Goal: Navigation & Orientation: Find specific page/section

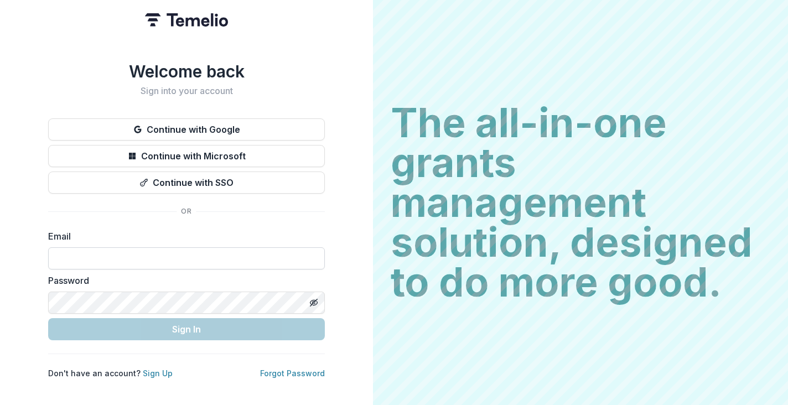
click at [100, 252] on input at bounding box center [186, 258] width 277 height 22
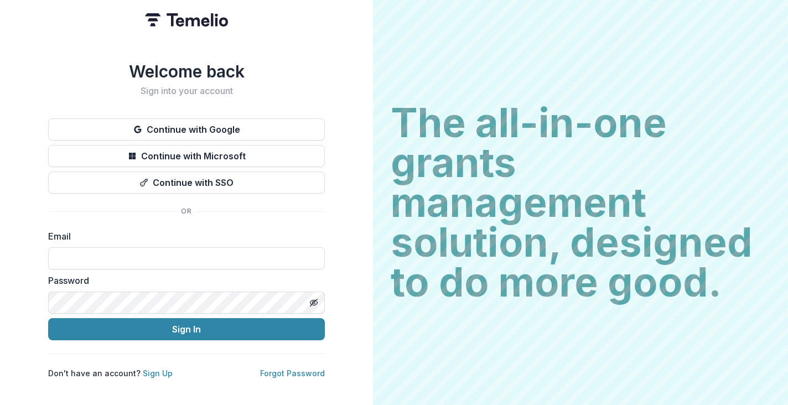
type input "**********"
click at [48, 318] on button "Sign In" at bounding box center [186, 329] width 277 height 22
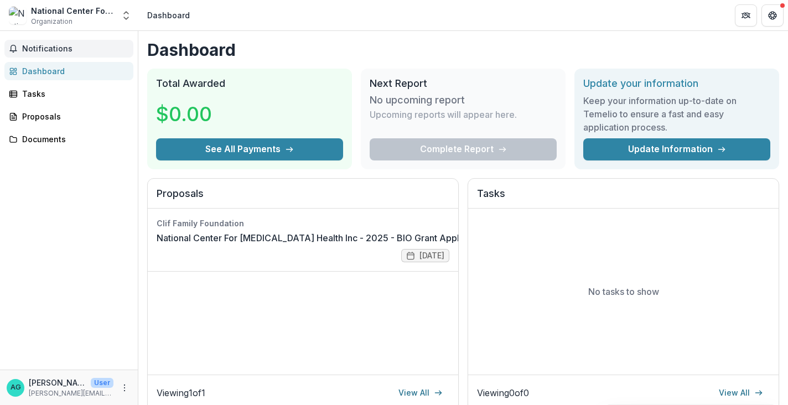
click at [49, 45] on span "Notifications" at bounding box center [75, 48] width 107 height 9
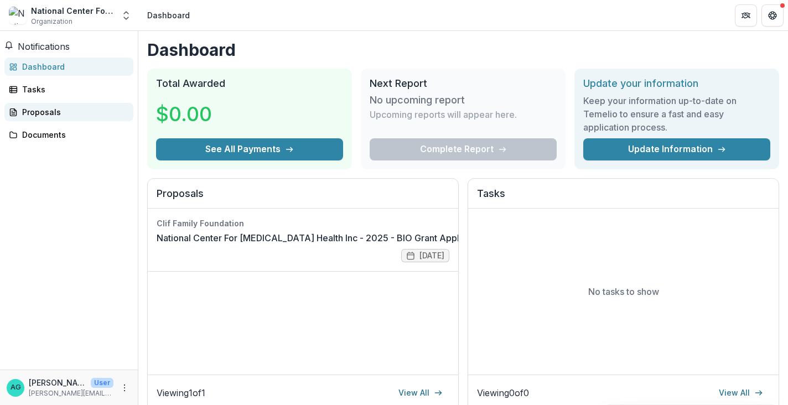
click at [50, 117] on div "Proposals" at bounding box center [73, 112] width 102 height 12
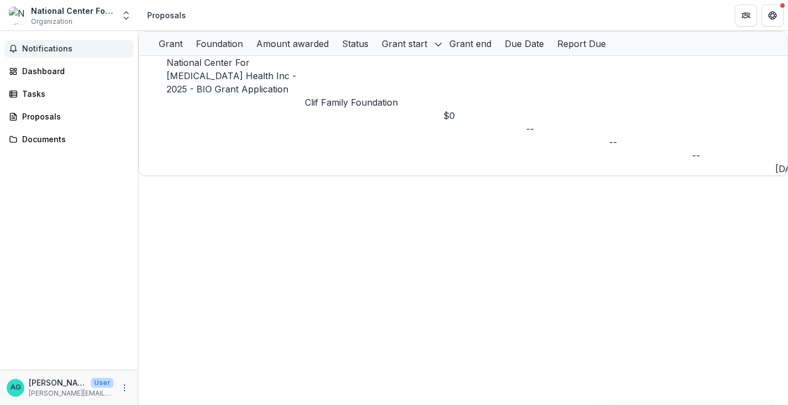
click at [37, 53] on span "Notifications" at bounding box center [75, 48] width 107 height 9
click at [38, 70] on div "Dashboard" at bounding box center [73, 71] width 102 height 12
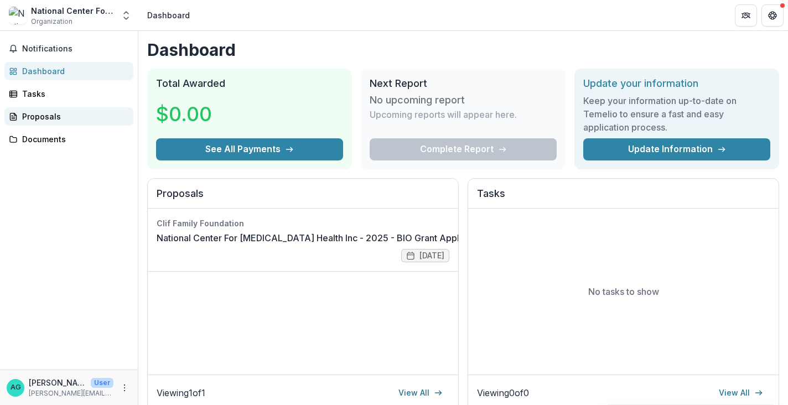
click at [47, 113] on div "Proposals" at bounding box center [73, 117] width 102 height 12
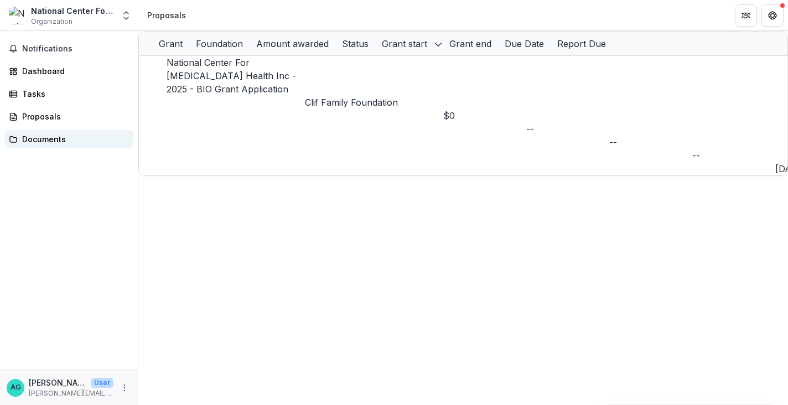
click at [44, 139] on div "Documents" at bounding box center [73, 139] width 102 height 12
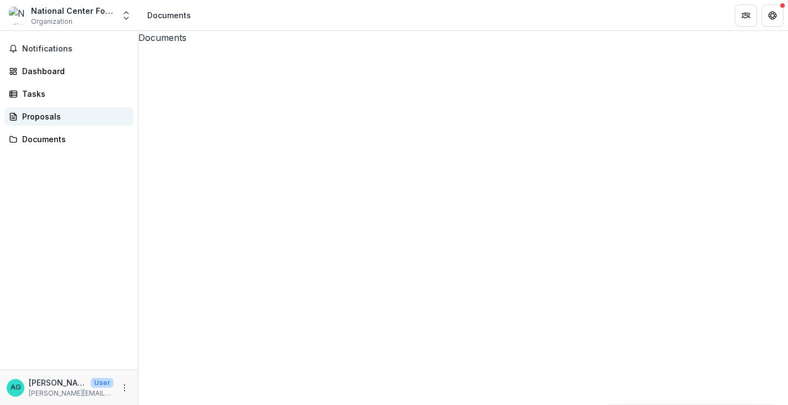
click at [33, 110] on link "Proposals" at bounding box center [68, 116] width 129 height 18
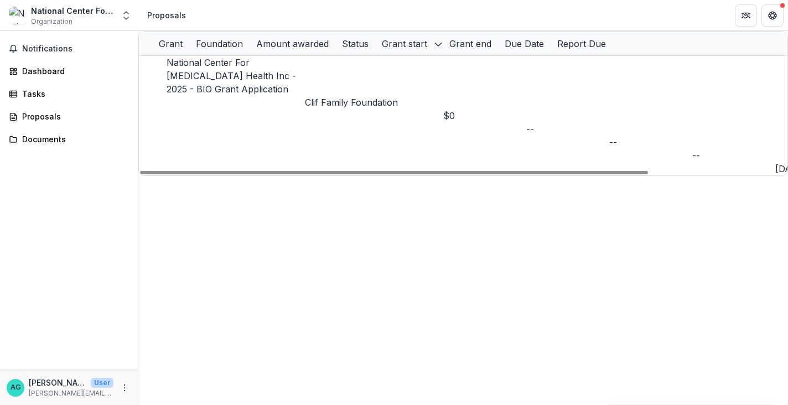
click at [782, 7] on div at bounding box center [782, 5] width 4 height 4
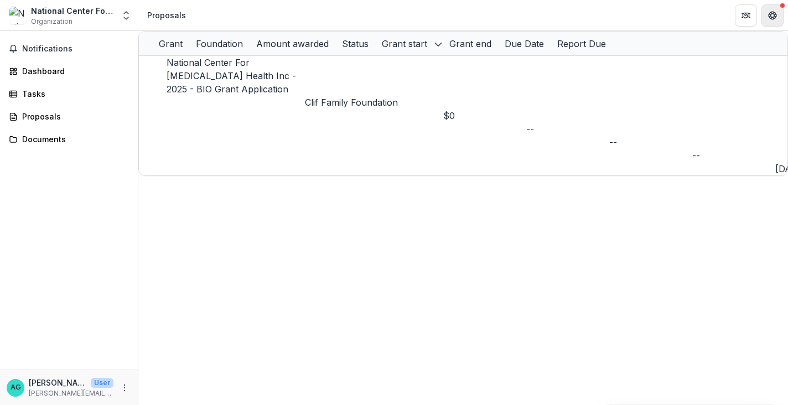
click at [773, 12] on icon "Get Help" at bounding box center [772, 13] width 3 height 2
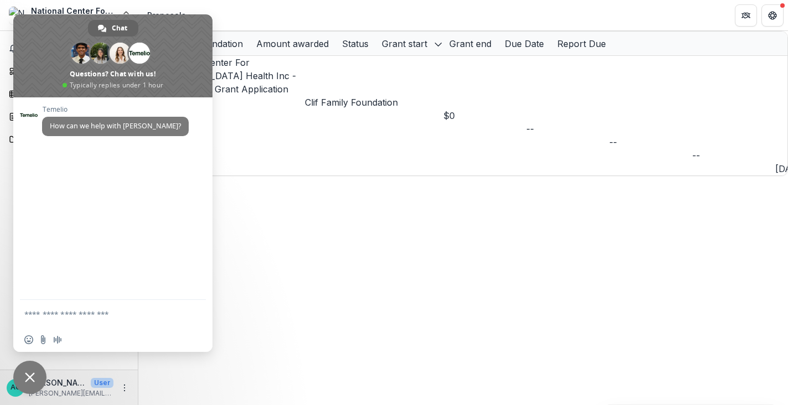
click at [225, 127] on div "Grant Foundation Amount awarded Status Grant start Grant end Due Date Report Du…" at bounding box center [463, 218] width 650 height 374
